Goal: Check status: Check status

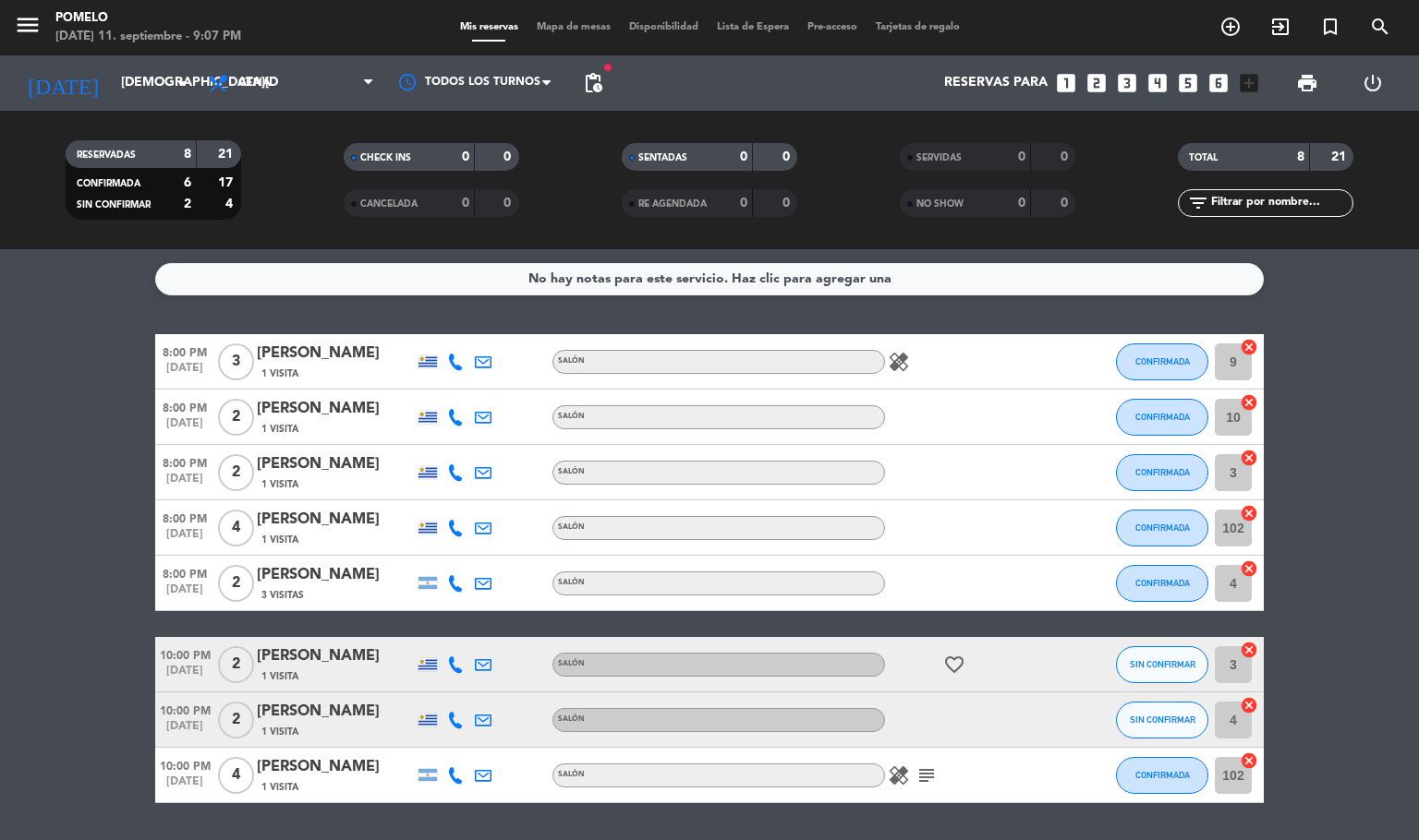
click at [1390, 447] on bookings-row "8:00 PM [DATE] 3 [PERSON_NAME] 1 Visita Salón healing CONFIRMADA 9 cancel 8:00 …" at bounding box center [710, 569] width 1419 height 469
click at [147, 87] on input "[DEMOGRAPHIC_DATA][DATE]" at bounding box center [200, 83] width 175 height 33
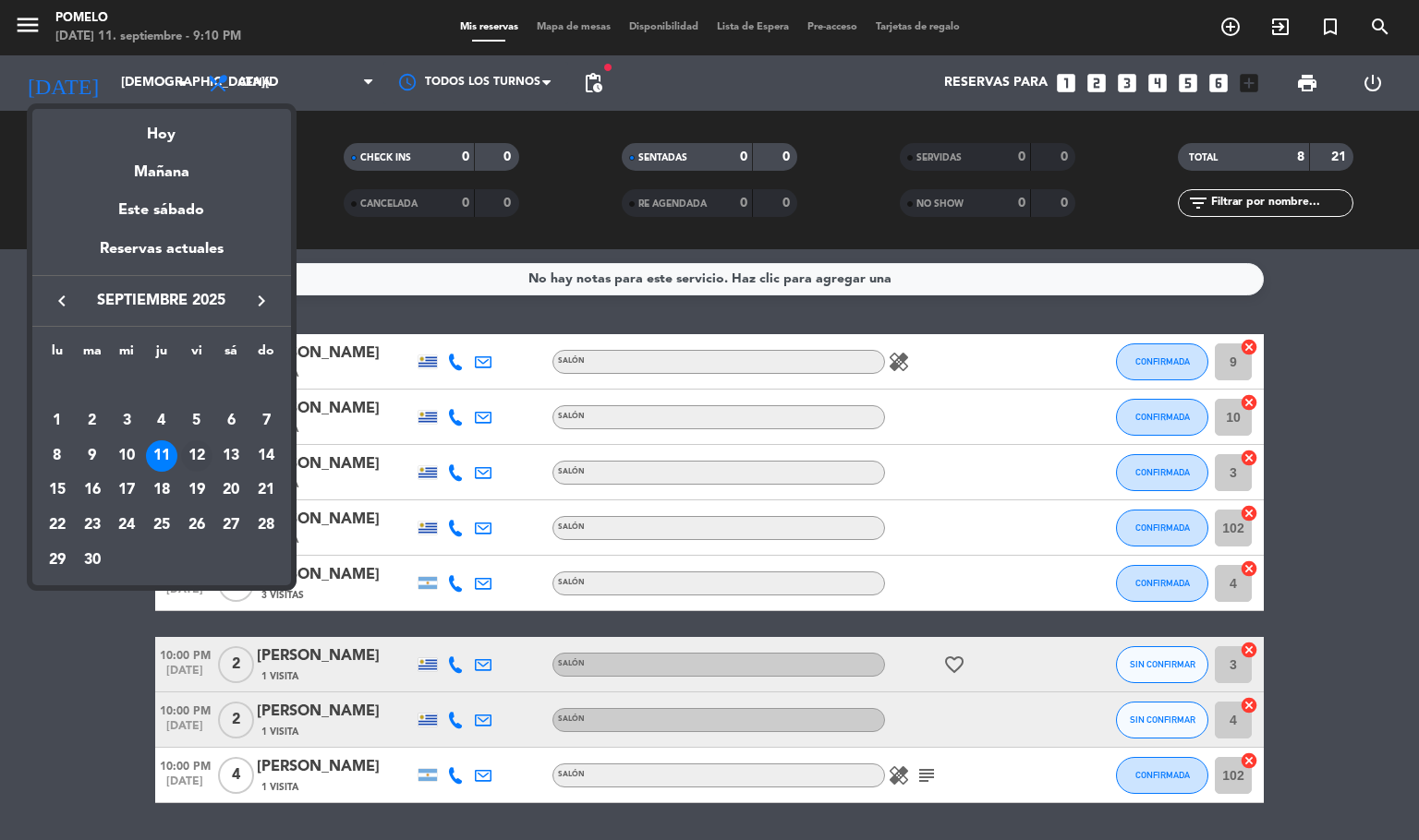
click at [186, 463] on div "12" at bounding box center [196, 456] width 31 height 31
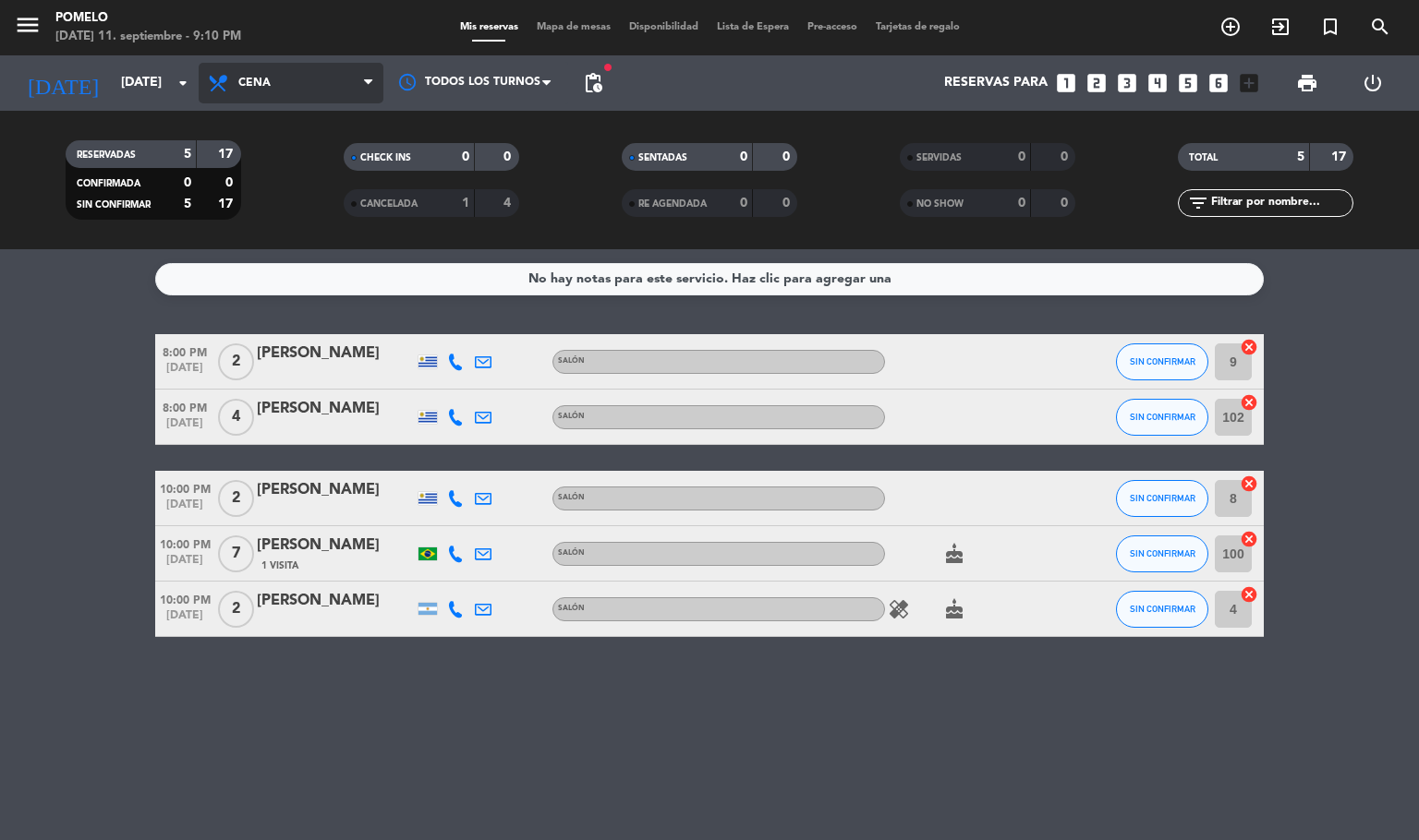
click at [269, 89] on span "Cena" at bounding box center [291, 83] width 185 height 40
click at [308, 195] on div "menu Pomelo [DATE] 11. septiembre - 9:10 PM Mis reservas Mapa de mesas Disponib…" at bounding box center [710, 124] width 1419 height 250
click at [303, 91] on span "Cena" at bounding box center [291, 83] width 185 height 40
click at [305, 159] on div "menu Pomelo [DATE] 11. septiembre - 9:10 PM Mis reservas Mapa de mesas Disponib…" at bounding box center [710, 124] width 1419 height 250
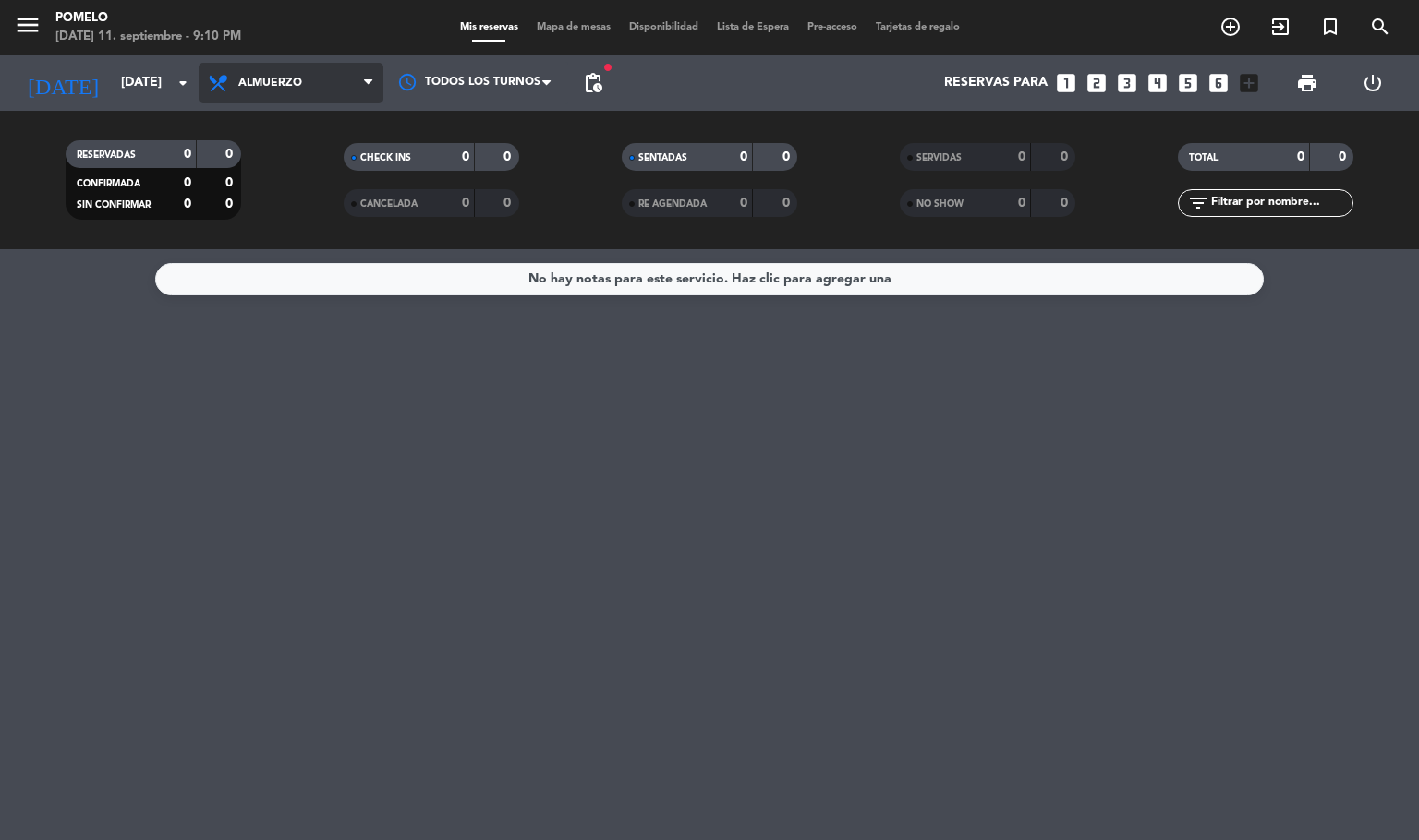
click at [280, 91] on span "Almuerzo" at bounding box center [291, 83] width 185 height 40
click at [292, 219] on div "menu Pomelo [DATE] 11. septiembre - 9:10 PM Mis reservas Mapa de mesas Disponib…" at bounding box center [710, 124] width 1419 height 250
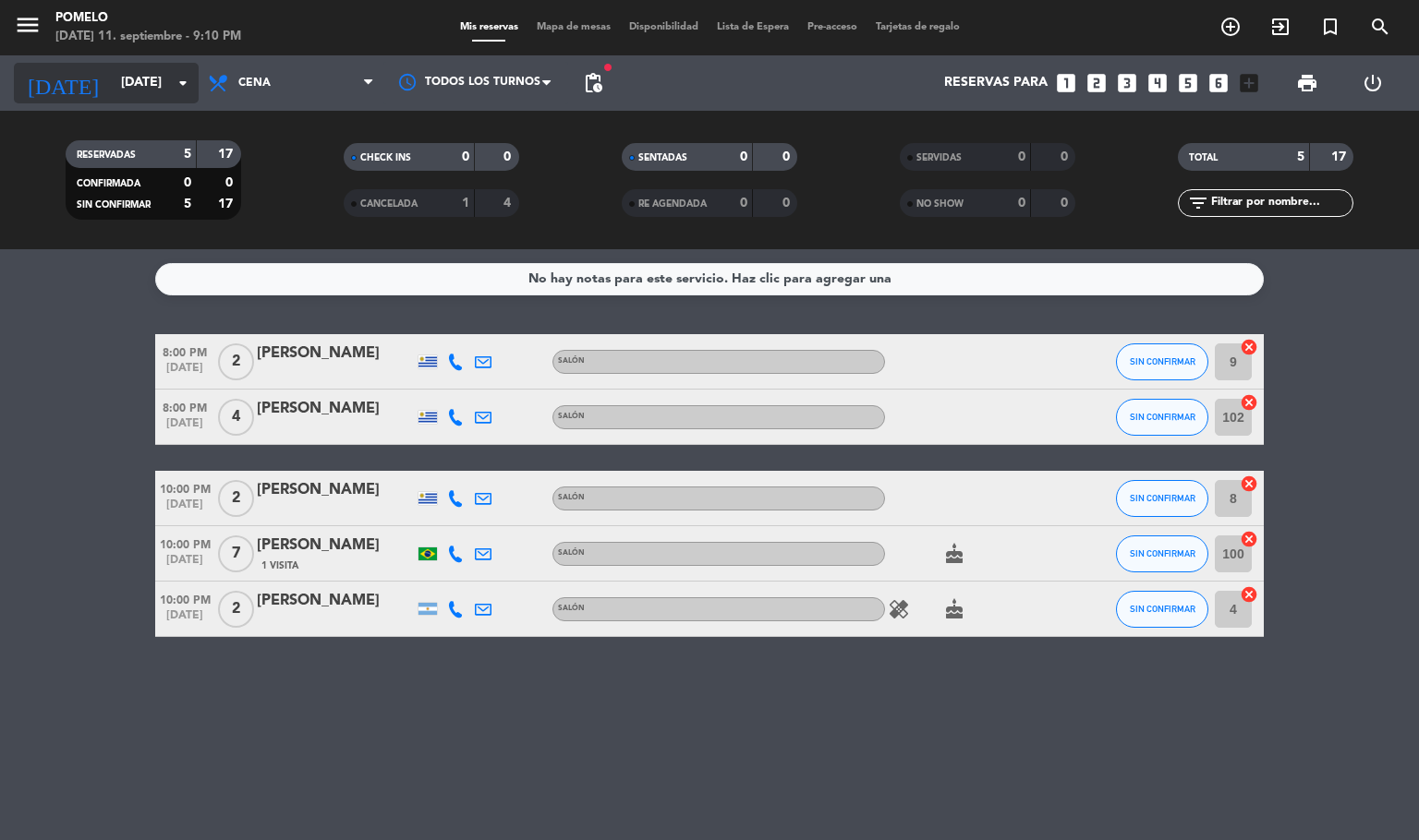
click at [170, 67] on input "[DATE]" at bounding box center [200, 83] width 175 height 33
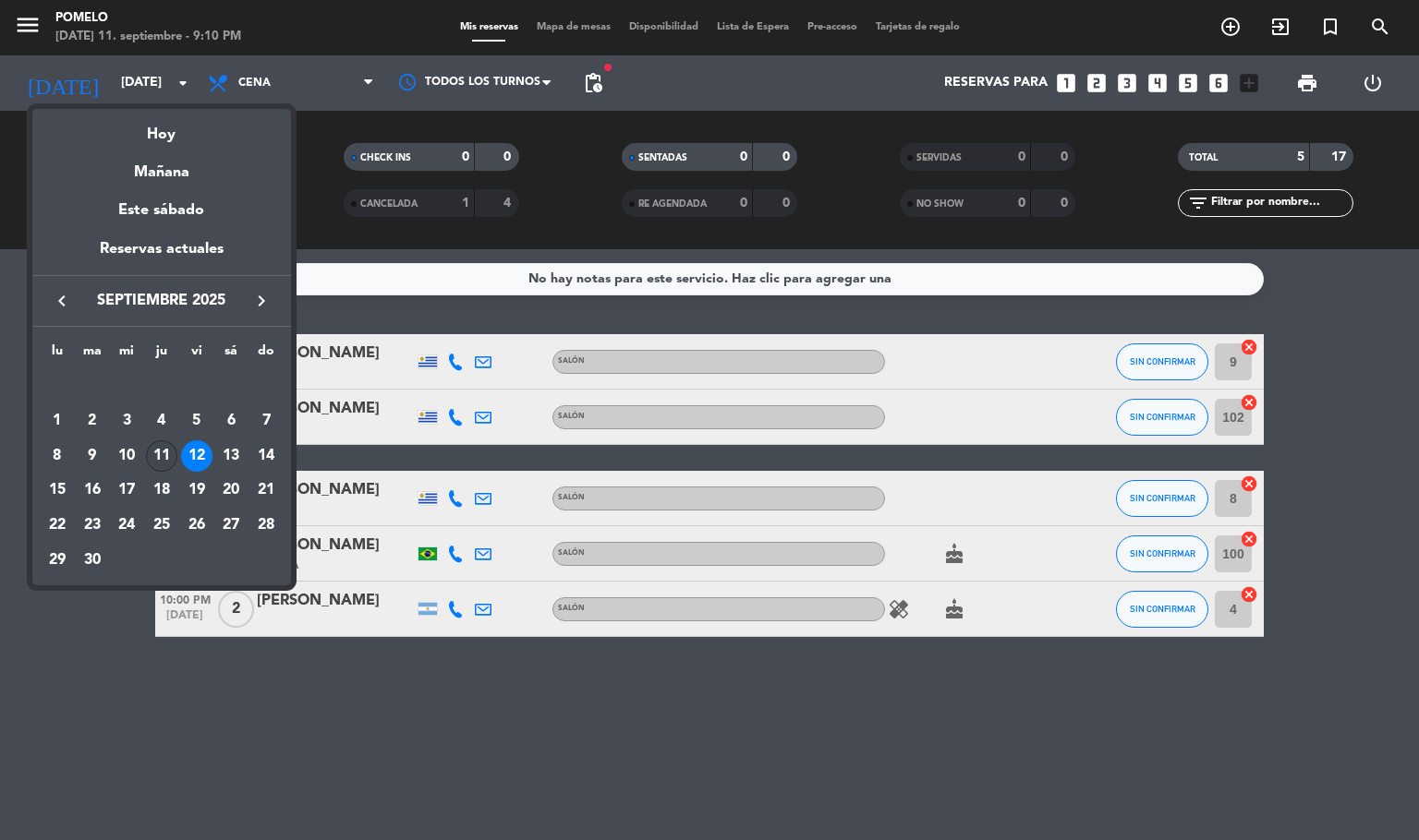
click at [165, 450] on div "11" at bounding box center [161, 456] width 31 height 31
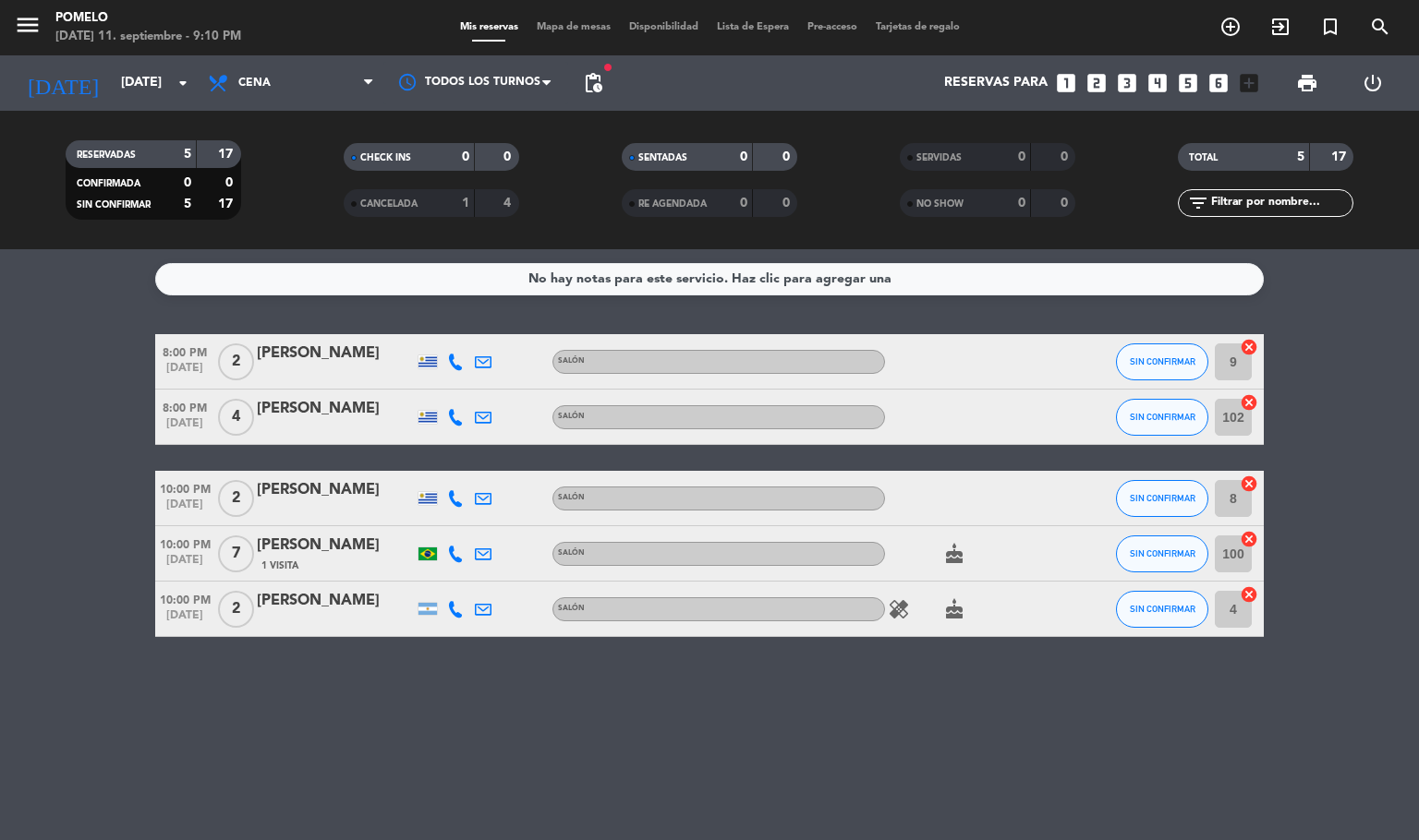
type input "[DEMOGRAPHIC_DATA][DATE]"
